Goal: Task Accomplishment & Management: Manage account settings

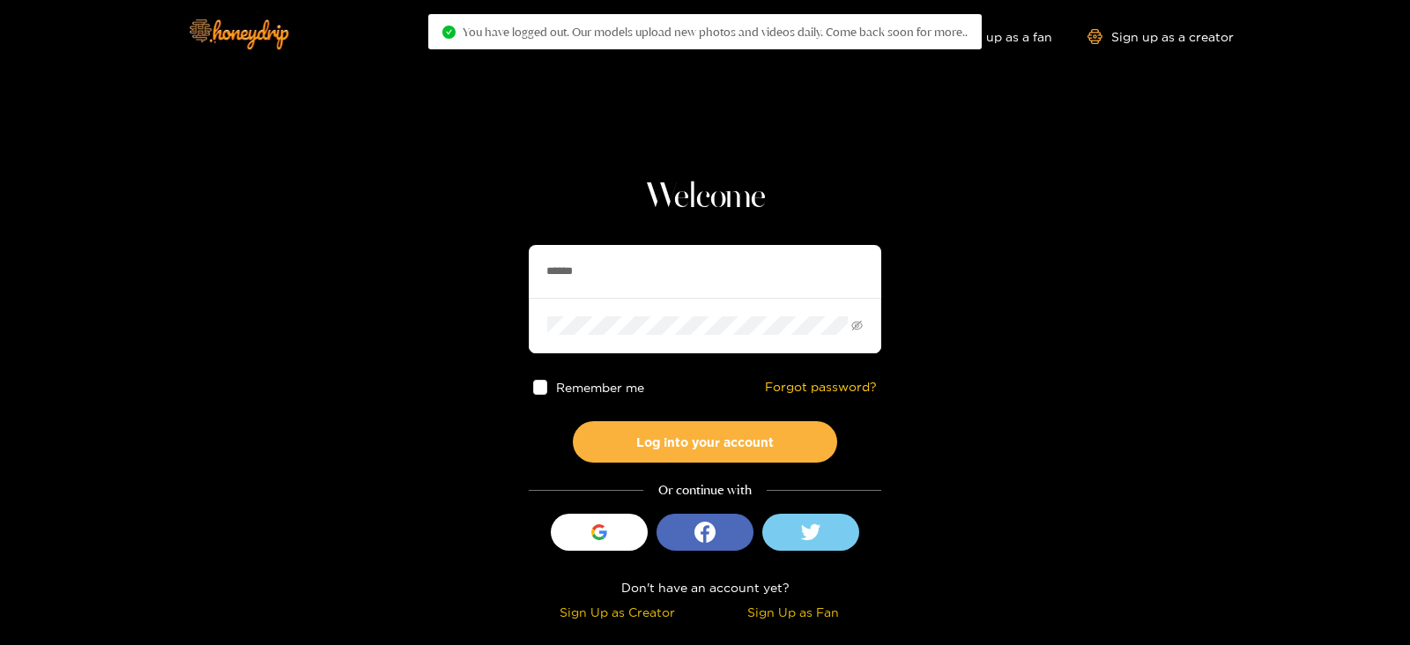
drag, startPoint x: 709, startPoint y: 284, endPoint x: 419, endPoint y: 250, distance: 291.9
click at [419, 250] on section "Welcome ****** Remember me Forgot password? Log into your account Or continue w…" at bounding box center [705, 313] width 1410 height 627
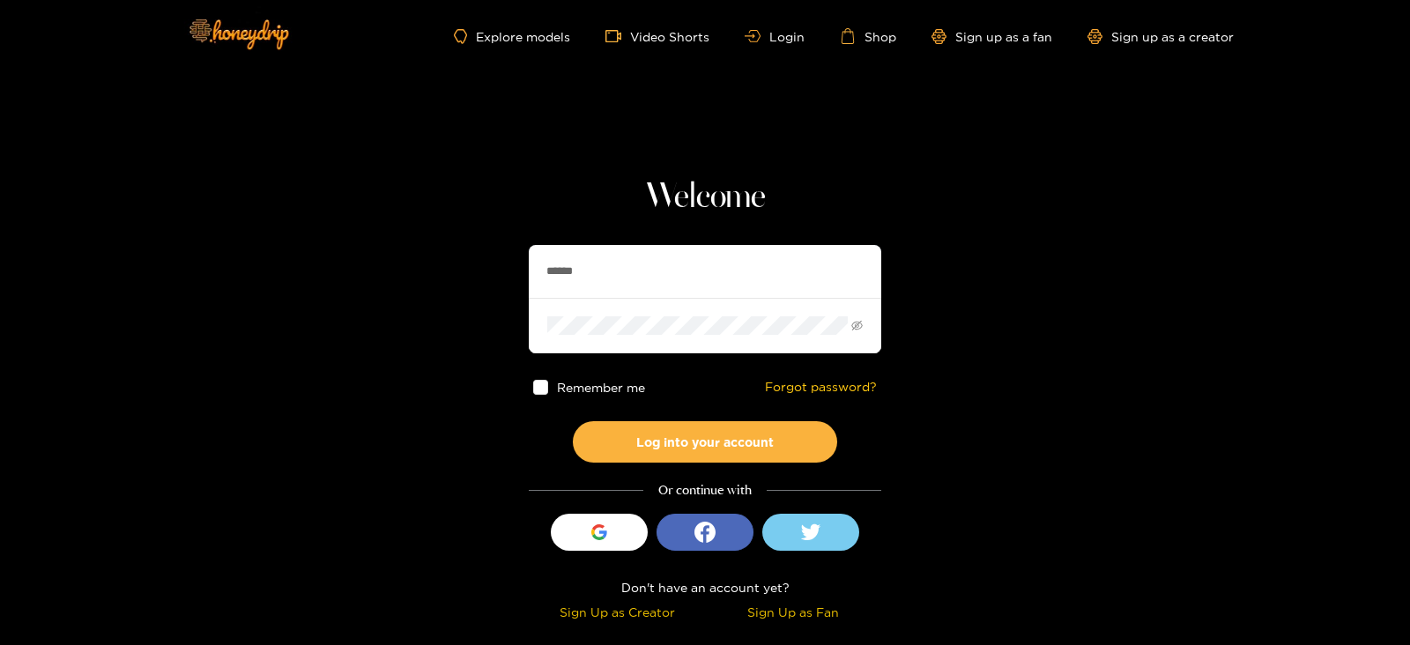
paste input "**"
type input "********"
click at [573, 421] on button "Log into your account" at bounding box center [705, 441] width 264 height 41
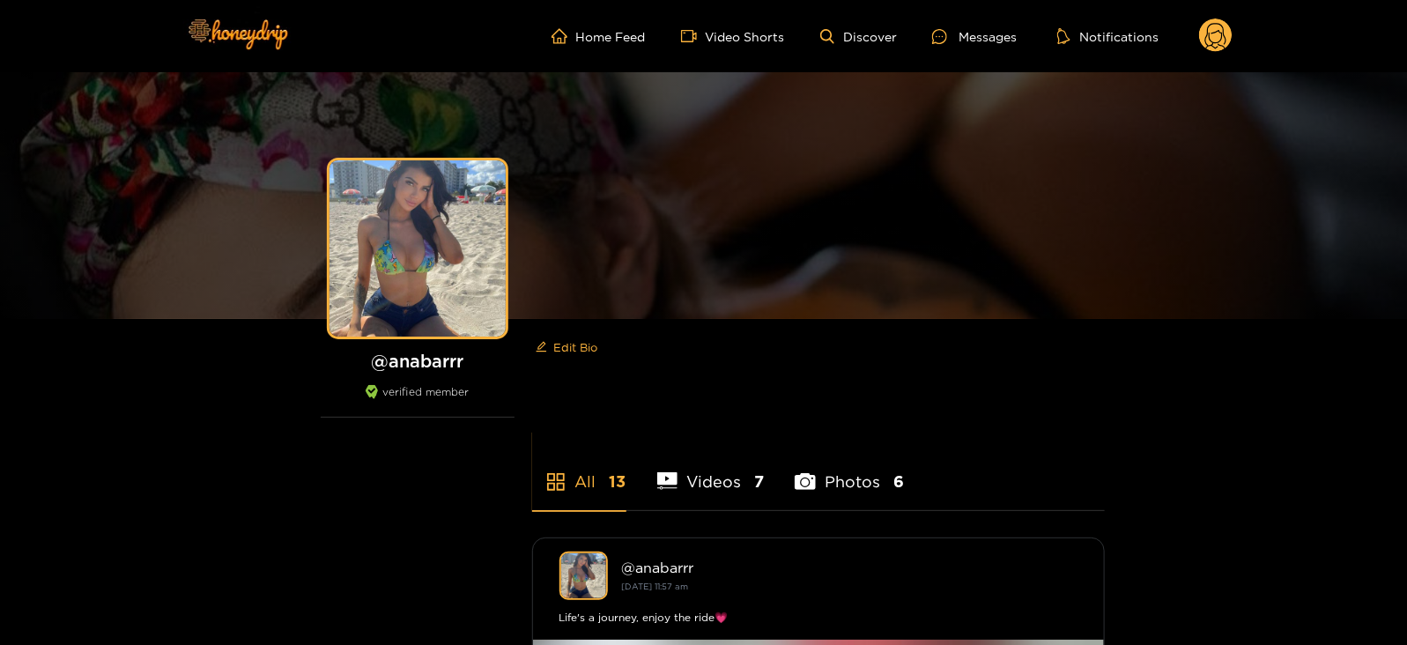
click at [1219, 39] on circle at bounding box center [1215, 35] width 33 height 33
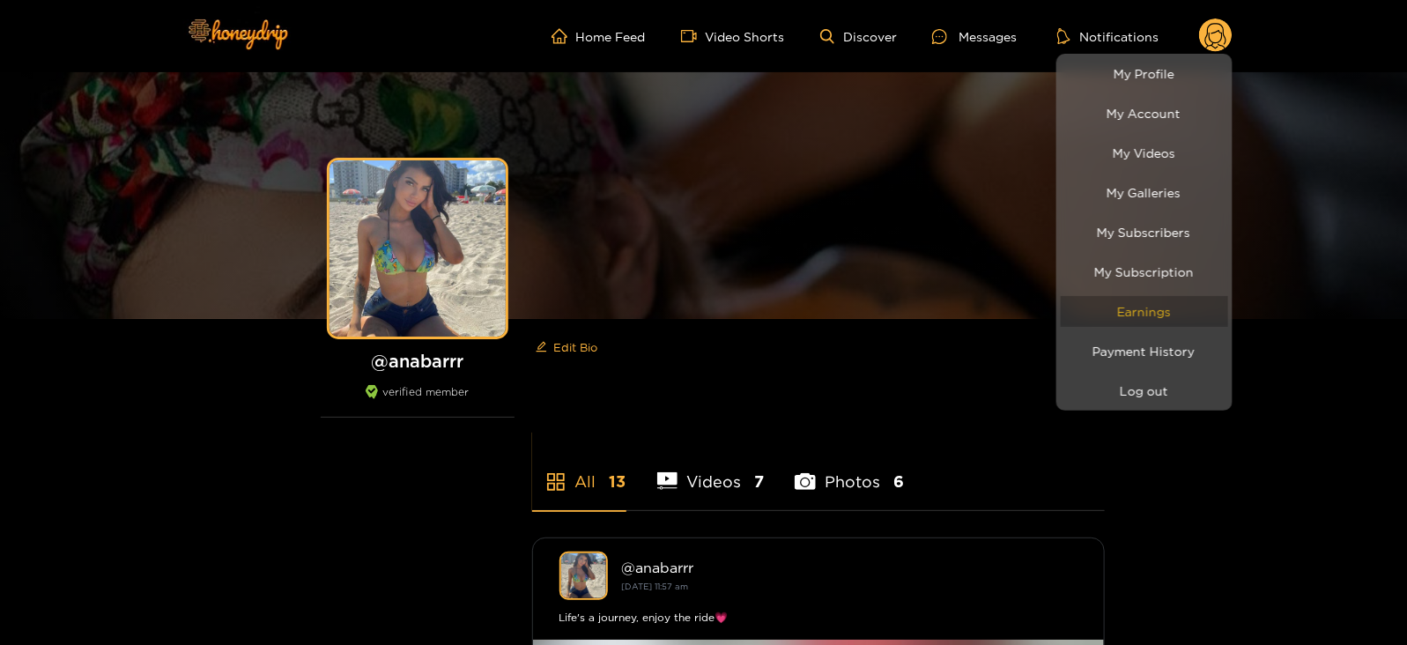
click at [1122, 303] on link "Earnings" at bounding box center [1144, 311] width 167 height 31
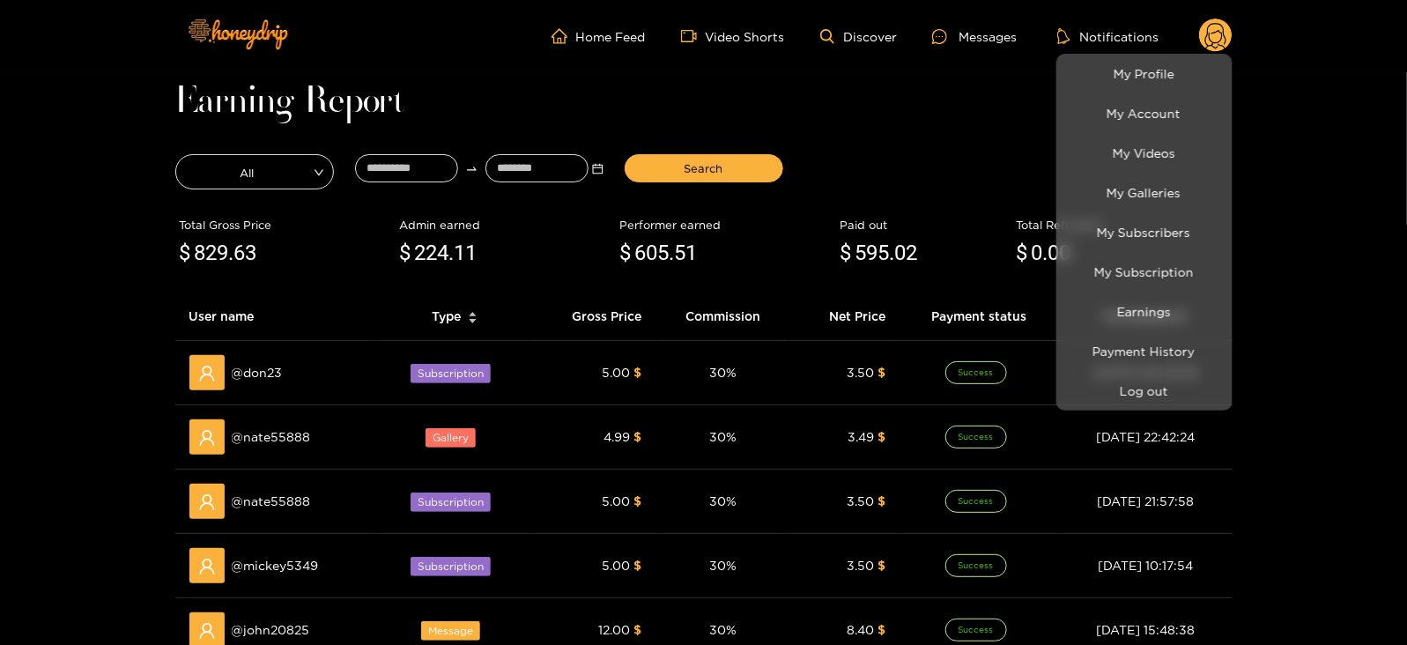
click at [416, 181] on div at bounding box center [703, 322] width 1407 height 645
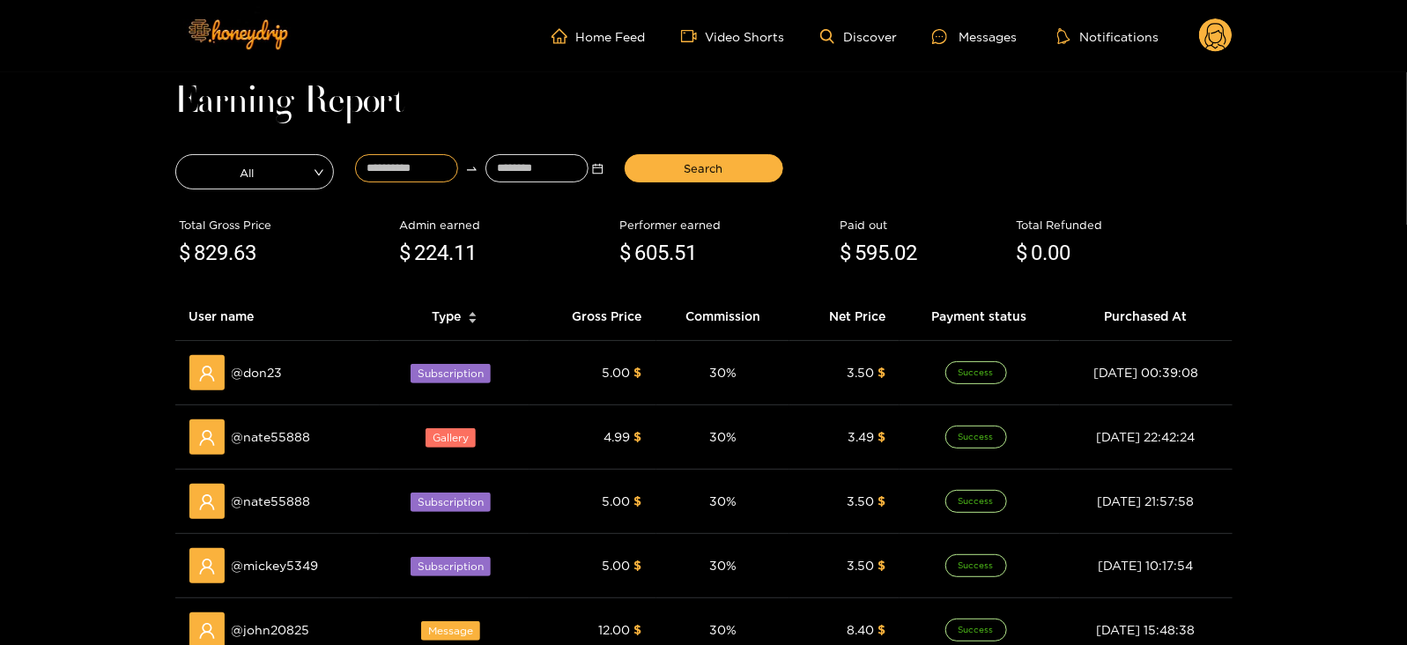
click at [416, 181] on input at bounding box center [406, 168] width 103 height 28
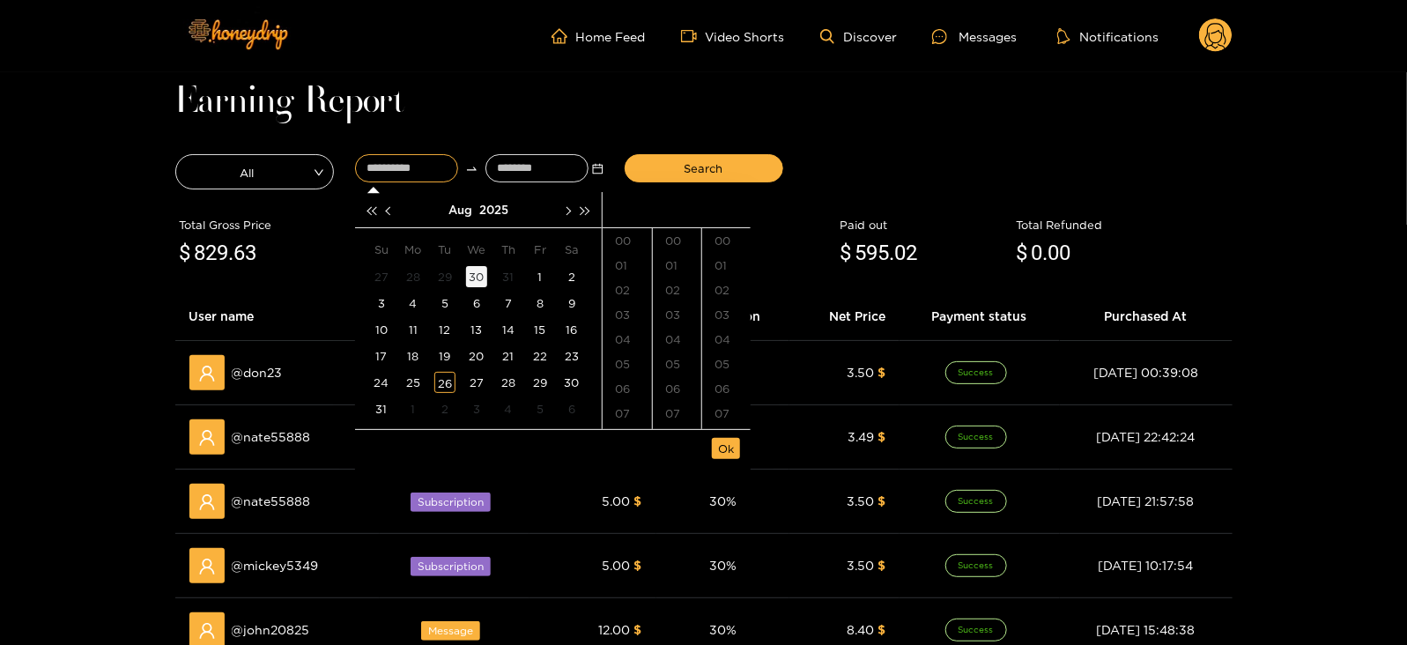
type input "**********"
click at [392, 211] on button "button" at bounding box center [390, 209] width 19 height 35
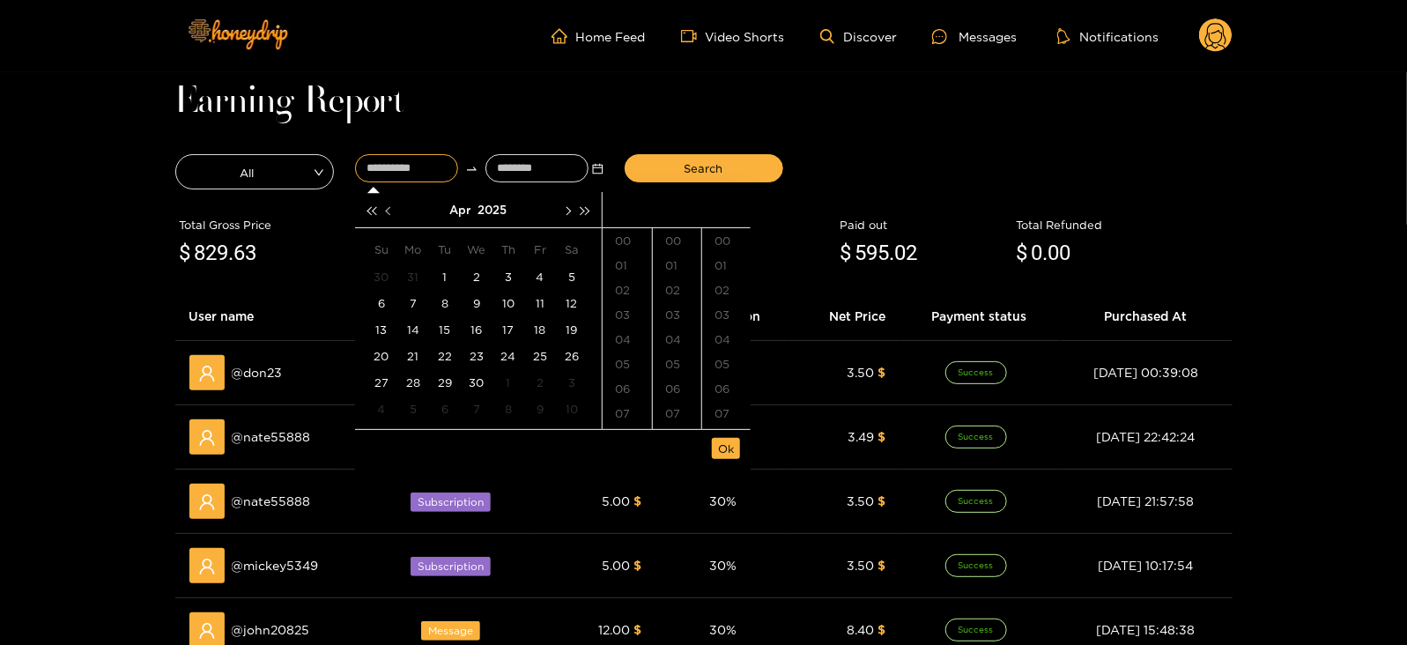
click at [392, 211] on button "button" at bounding box center [390, 209] width 19 height 35
click at [395, 212] on button "button" at bounding box center [390, 209] width 19 height 35
click at [442, 331] on div "14" at bounding box center [444, 329] width 21 height 21
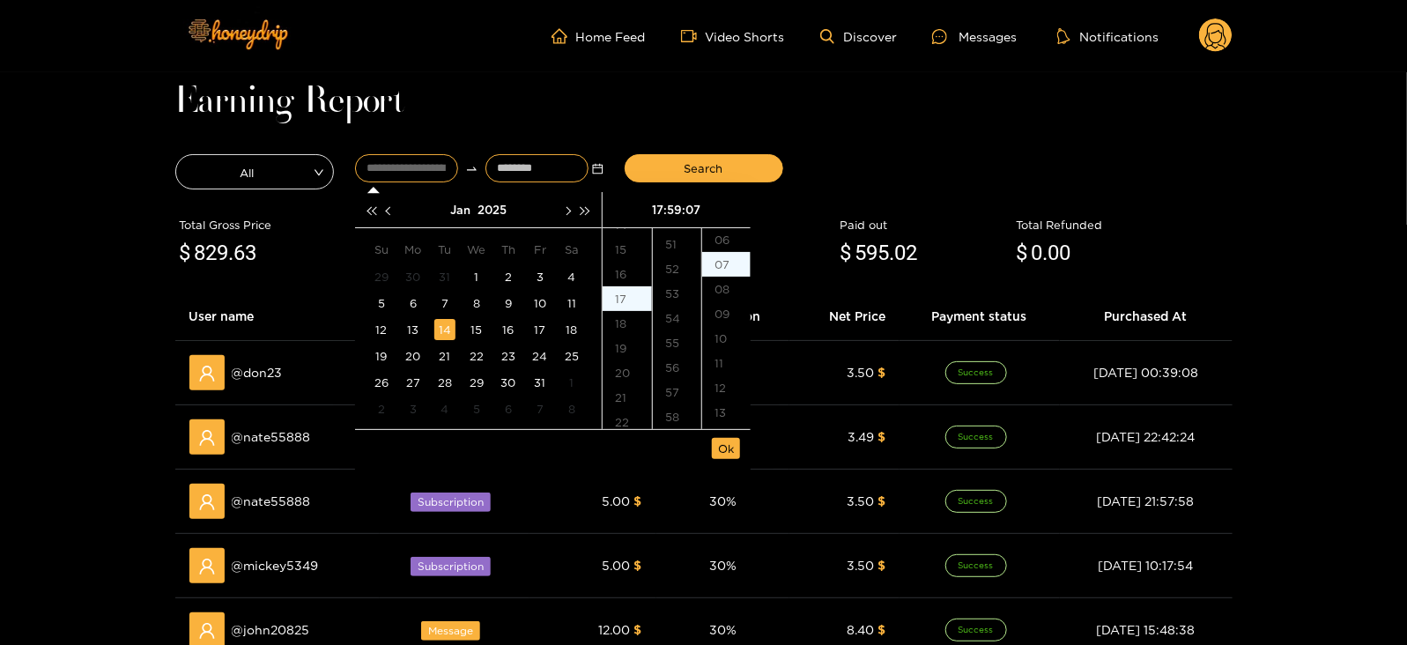
type input "**********"
click at [514, 167] on input at bounding box center [537, 168] width 103 height 28
click at [563, 211] on span "button" at bounding box center [567, 210] width 9 height 9
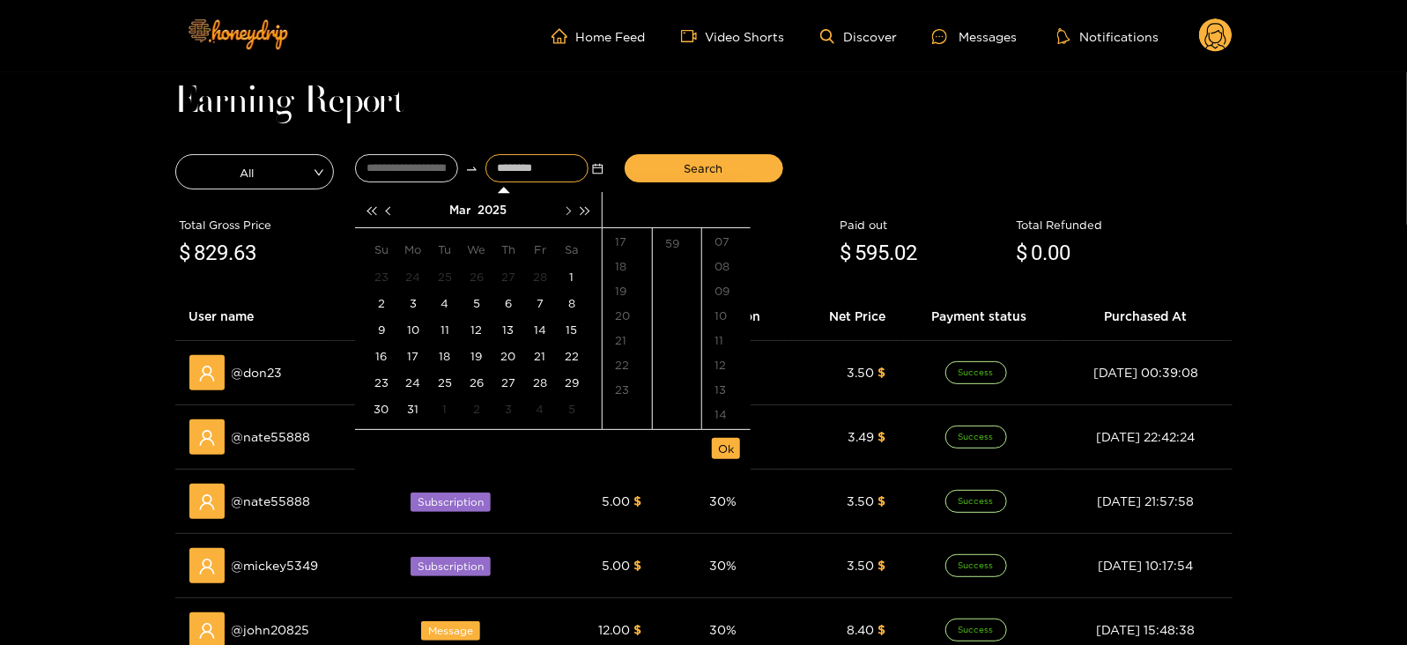
click at [563, 211] on span "button" at bounding box center [567, 210] width 9 height 9
click at [577, 203] on button "button" at bounding box center [585, 209] width 19 height 35
click at [370, 209] on span "button" at bounding box center [371, 210] width 9 height 9
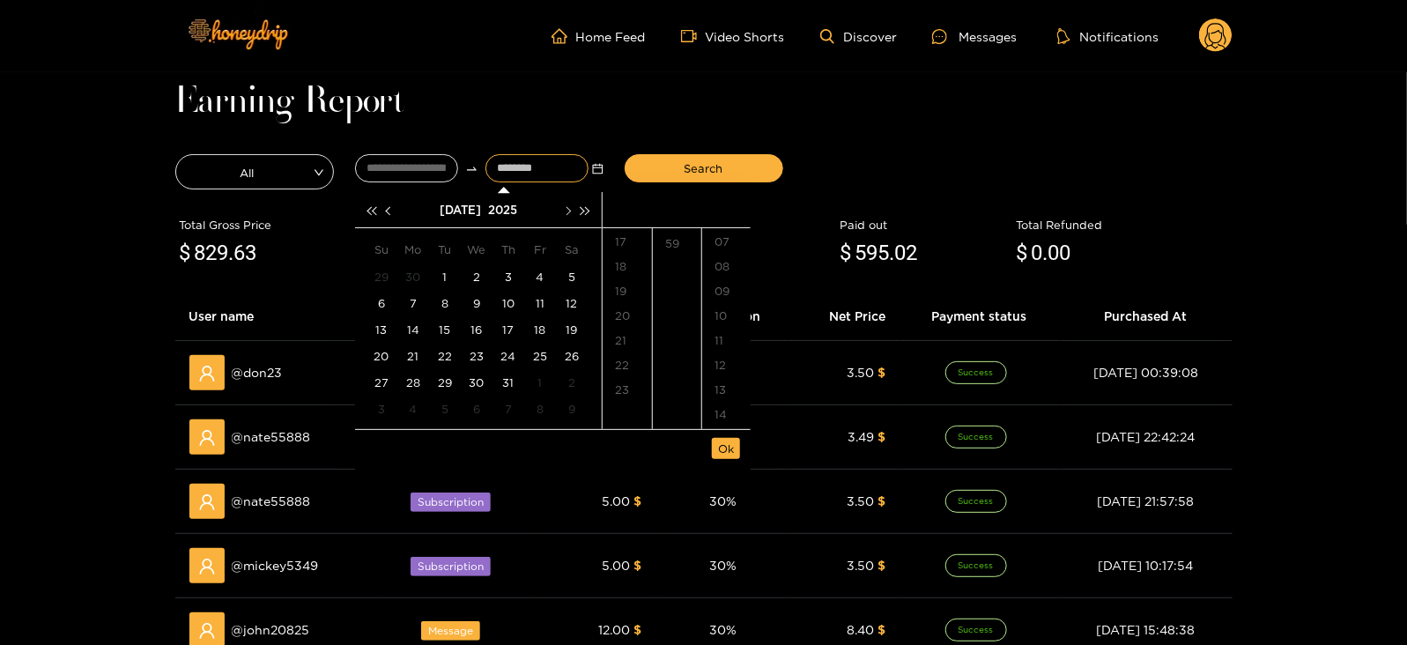
click at [560, 211] on button "button" at bounding box center [567, 209] width 19 height 35
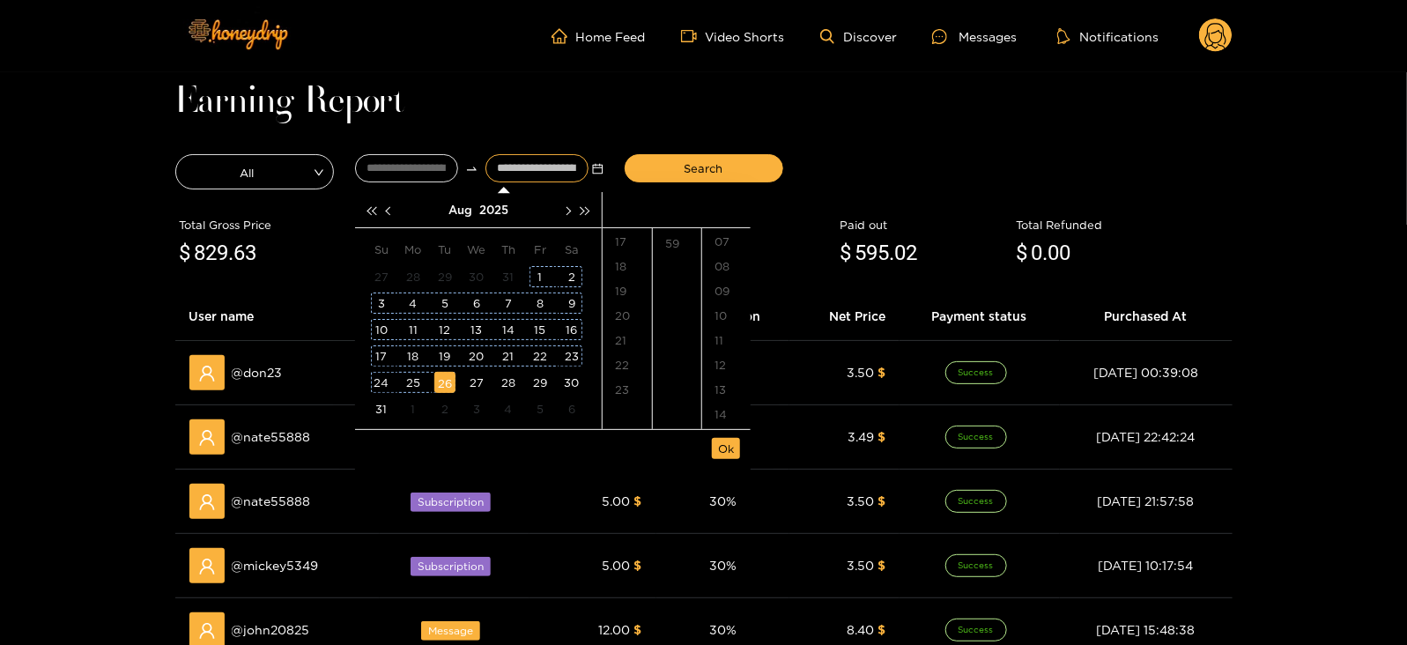
click at [445, 386] on div "26" at bounding box center [444, 382] width 21 height 21
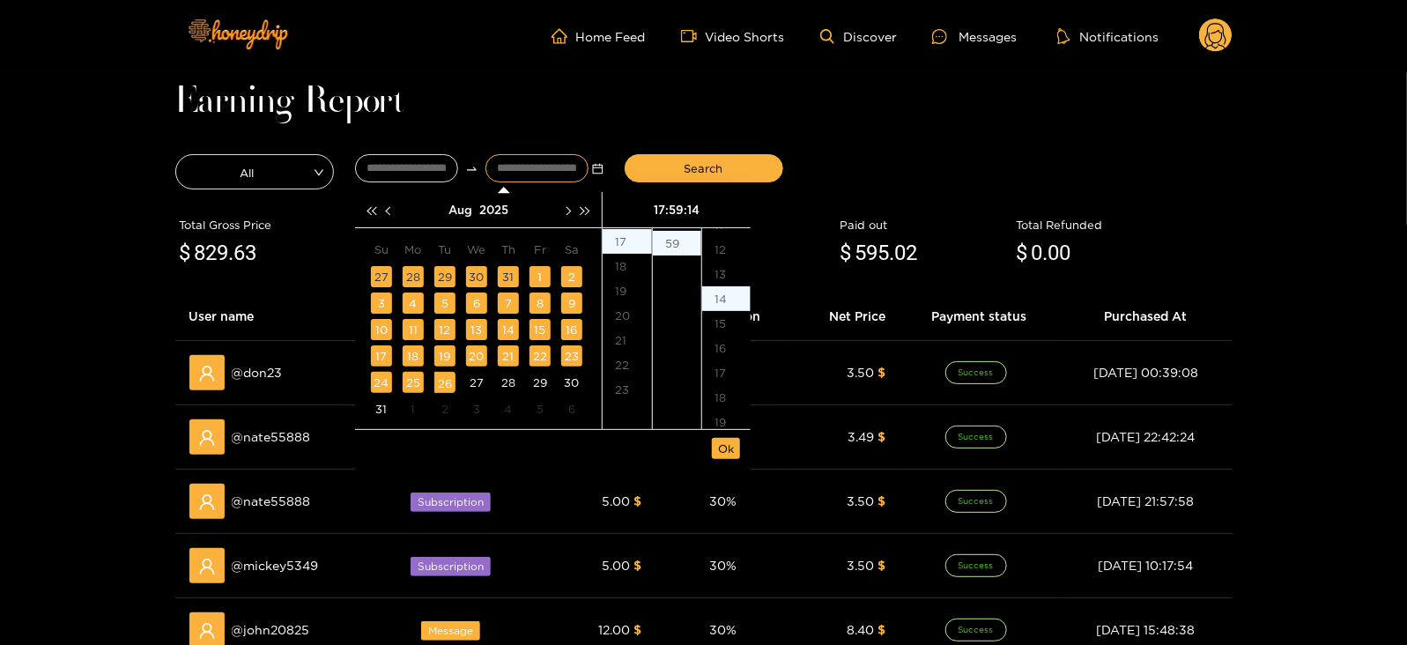
scroll to position [345, 0]
type input "**********"
click at [724, 452] on span "Ok" at bounding box center [726, 449] width 16 height 18
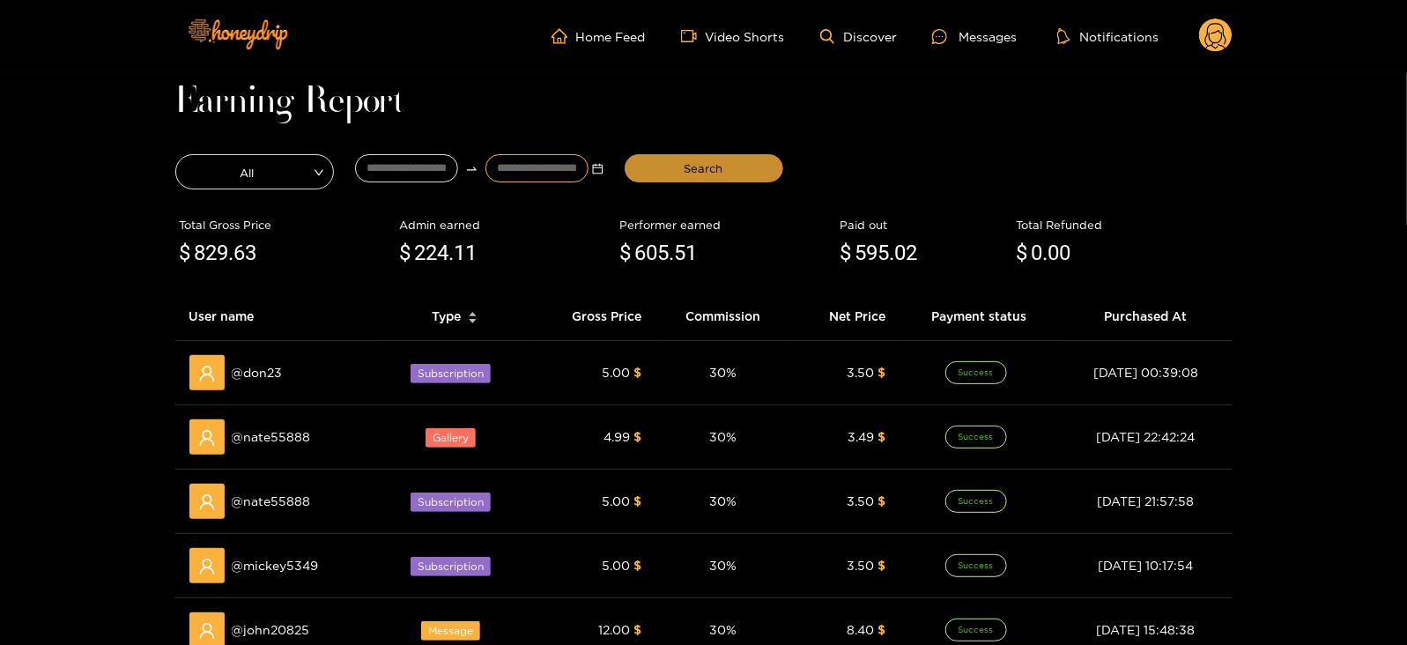
click at [692, 174] on span "Search" at bounding box center [704, 169] width 39 height 18
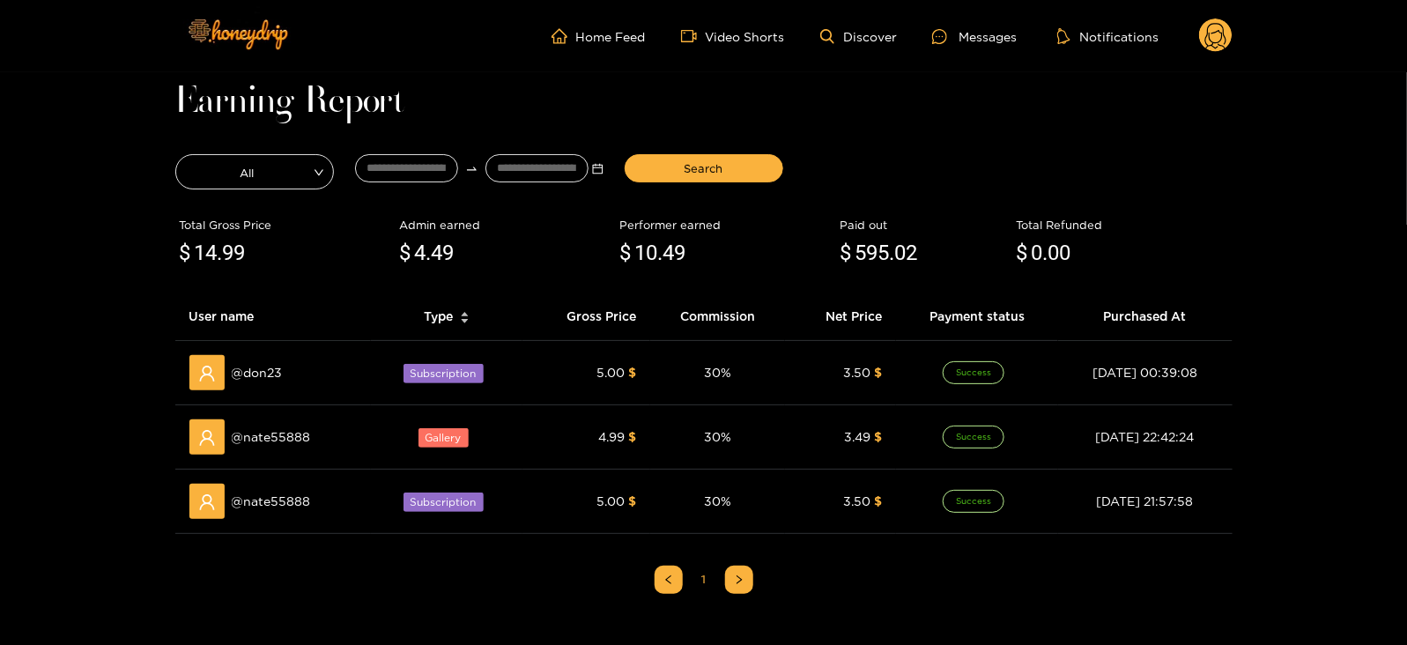
click at [295, 226] on div "Total Gross Price" at bounding box center [285, 225] width 211 height 18
click at [674, 249] on span ".49" at bounding box center [672, 253] width 28 height 25
copy span "10 .49"
click at [982, 34] on div "Messages" at bounding box center [974, 36] width 85 height 20
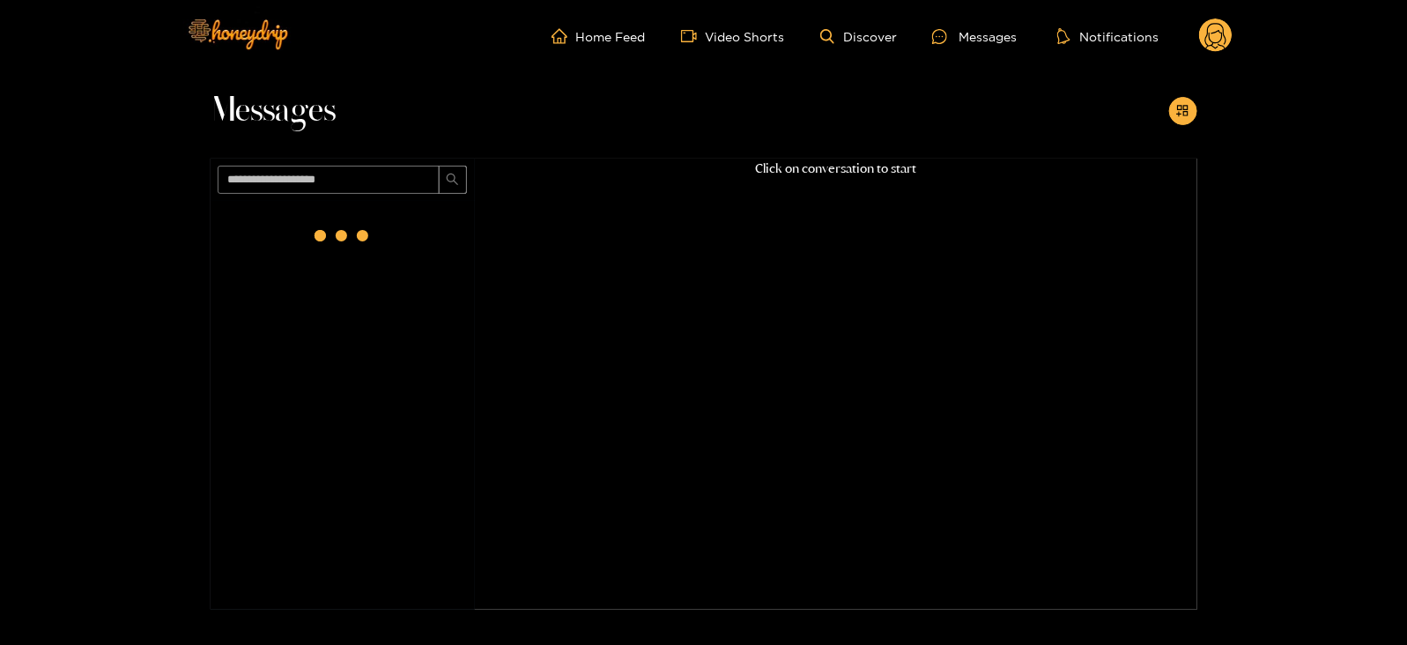
click at [1215, 45] on circle at bounding box center [1215, 35] width 33 height 33
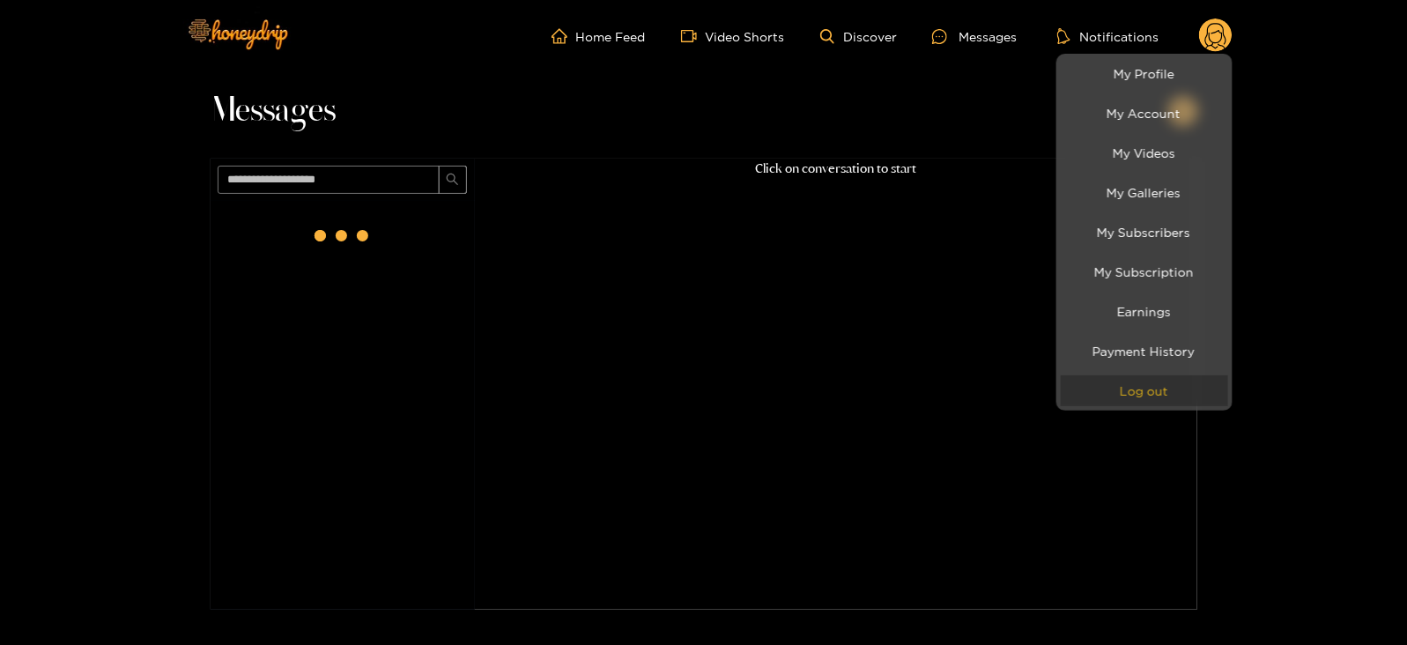
click at [1146, 385] on button "Log out" at bounding box center [1144, 390] width 167 height 31
